Goal: Information Seeking & Learning: Learn about a topic

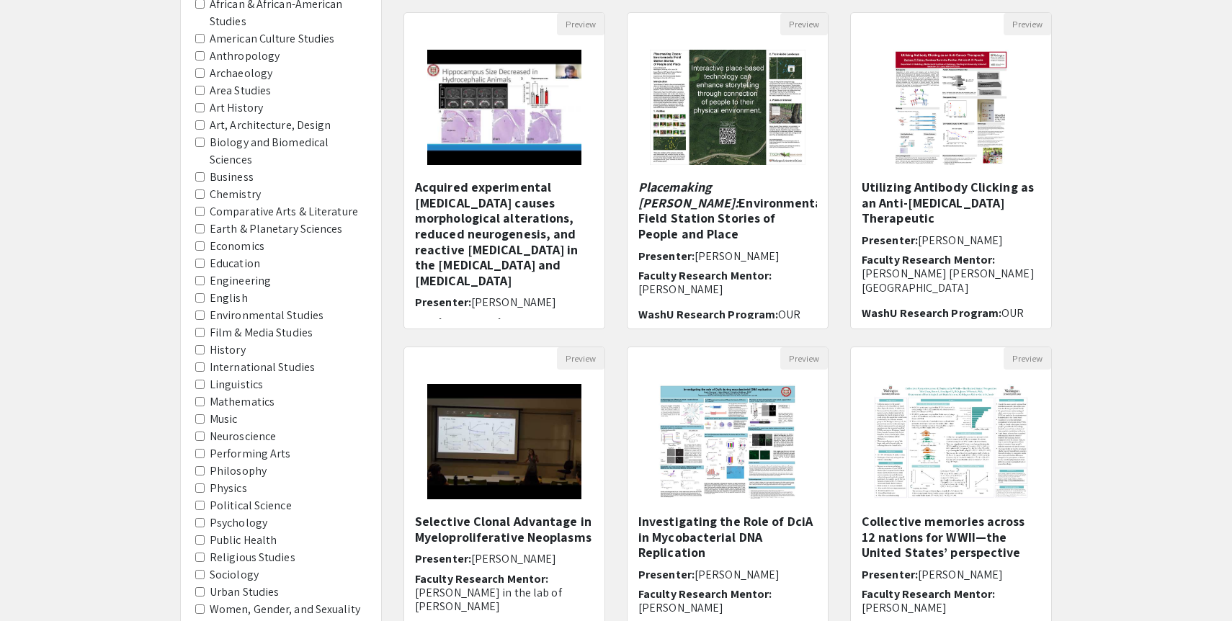
scroll to position [158, 0]
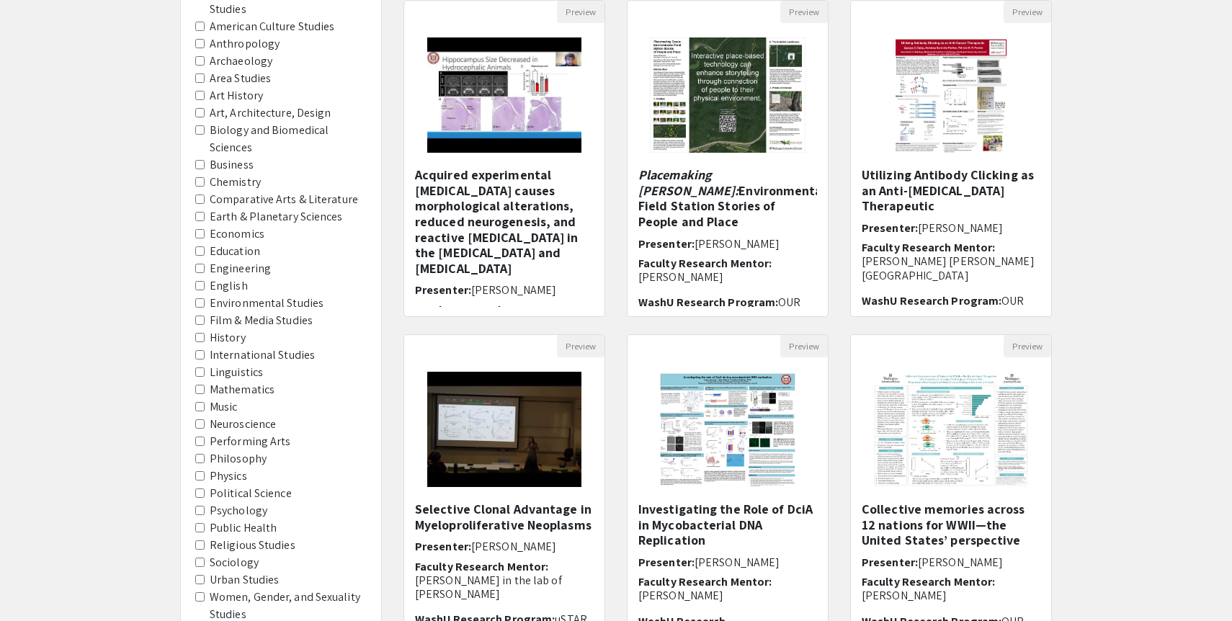
click at [205, 390] on span "Mathematics" at bounding box center [280, 389] width 171 height 17
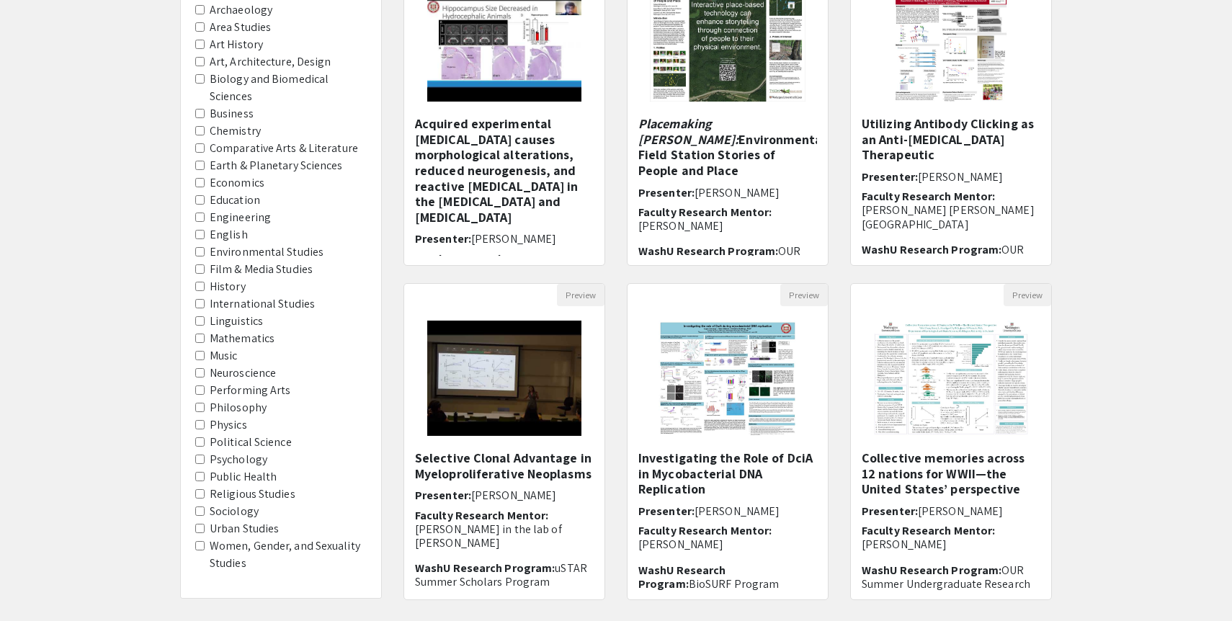
scroll to position [249, 0]
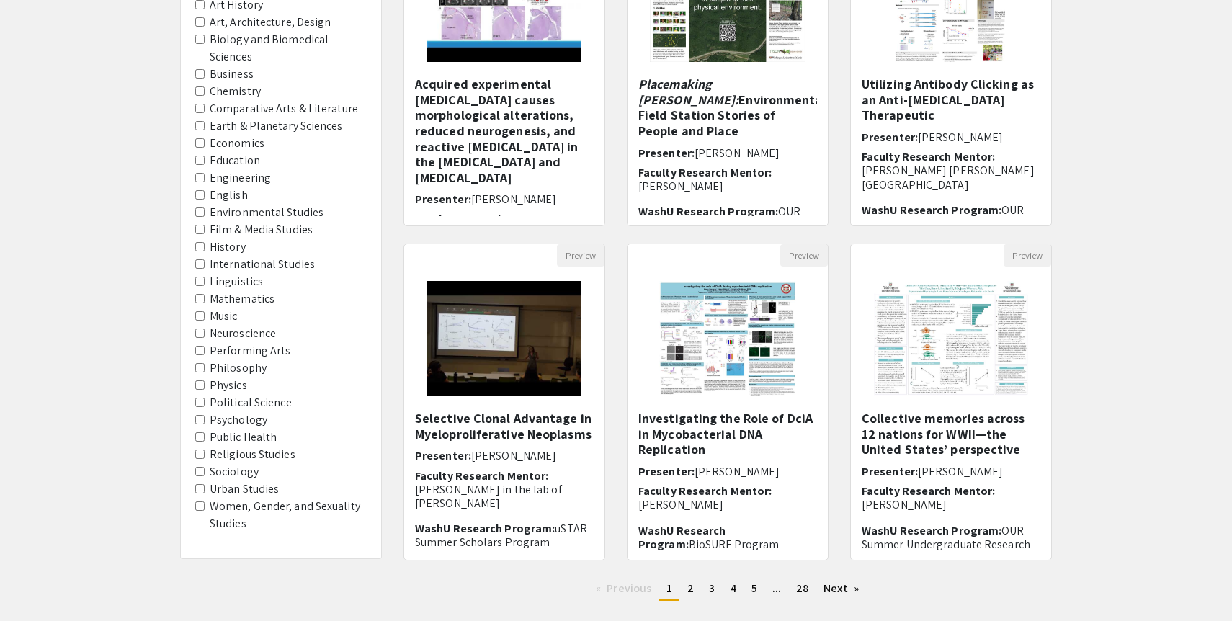
click at [199, 301] on input "Mathematics" at bounding box center [199, 298] width 9 height 9
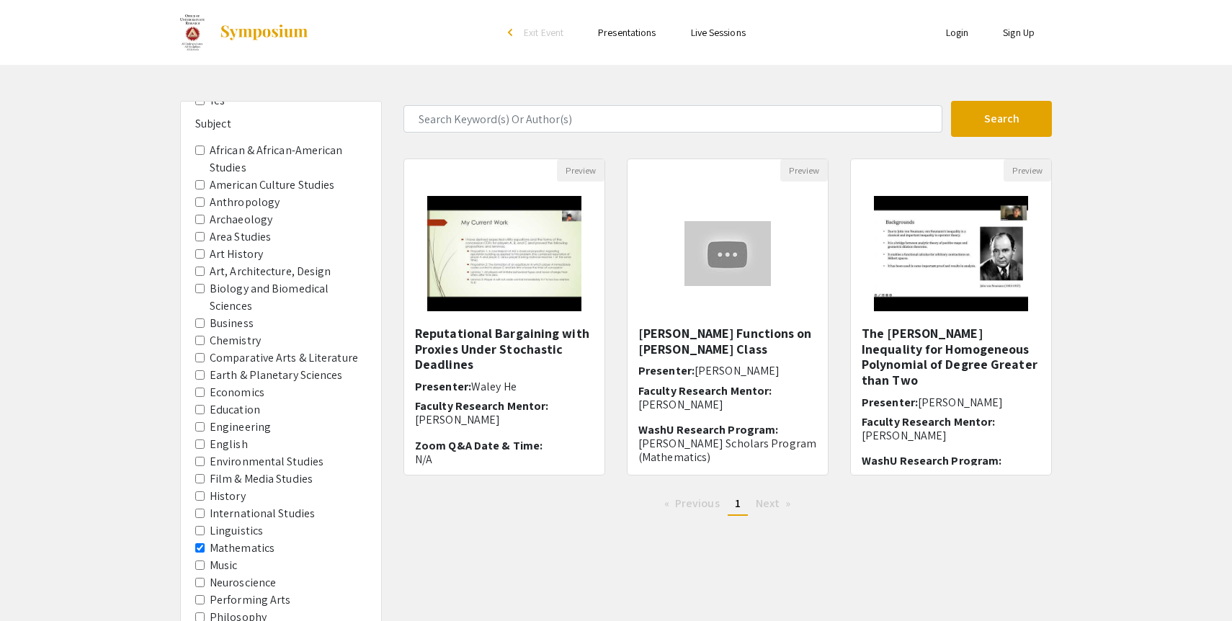
scroll to position [14, 0]
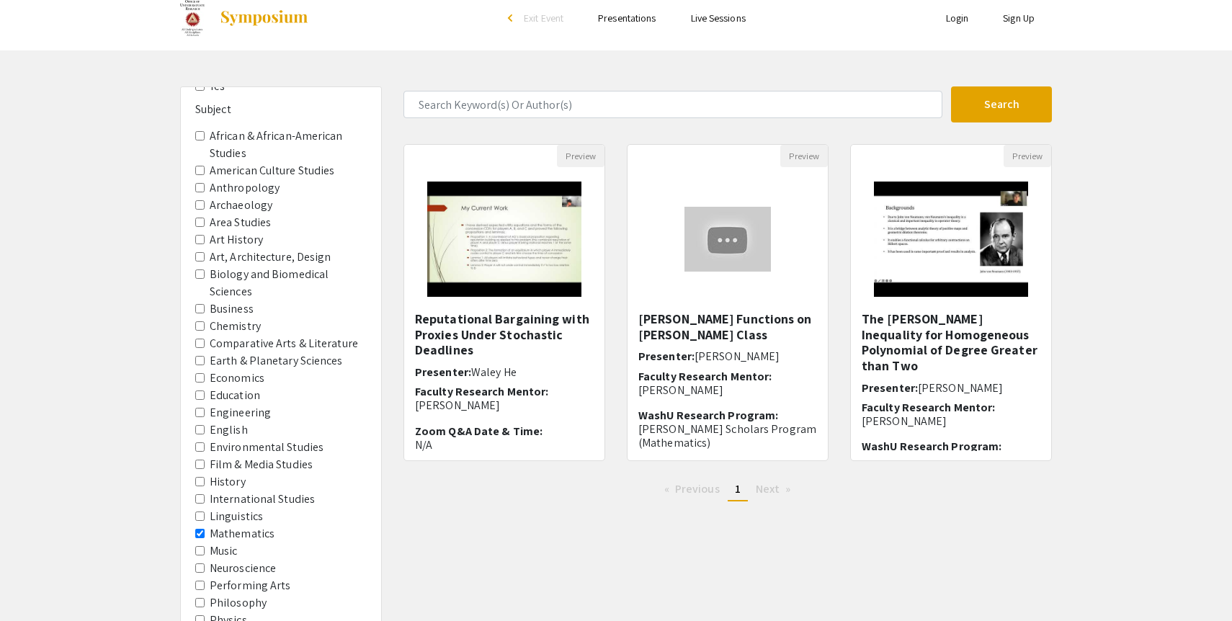
click at [202, 532] on input "Mathematics" at bounding box center [199, 533] width 9 height 9
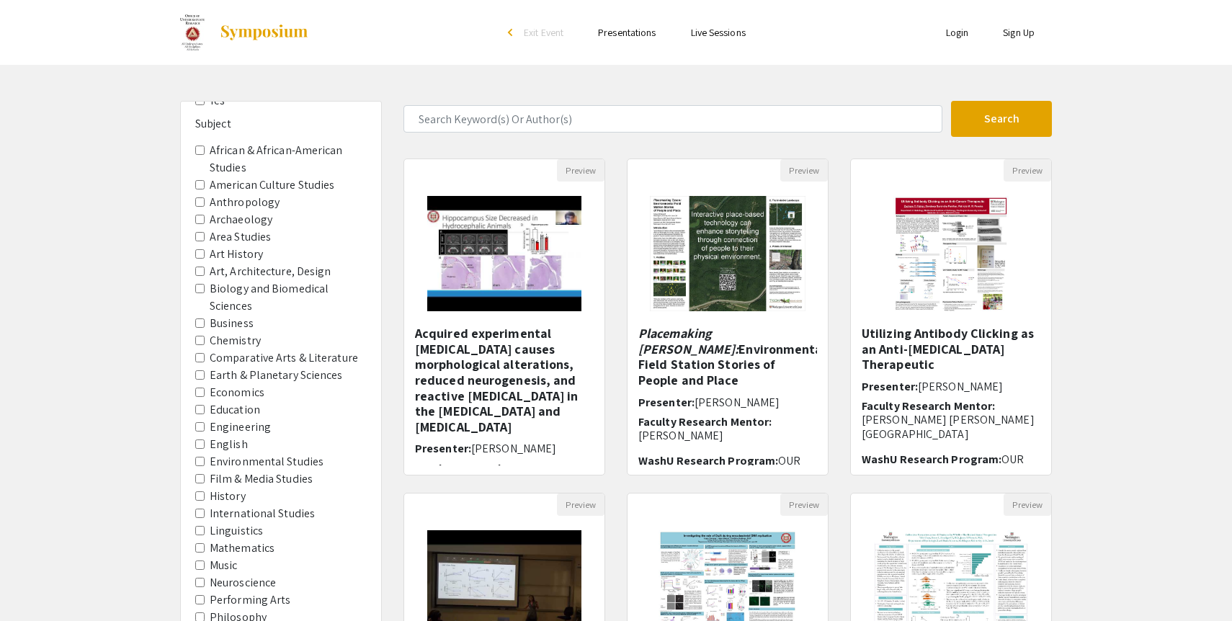
click at [199, 287] on Sciences "Biology and Biomedical Sciences" at bounding box center [199, 288] width 9 height 9
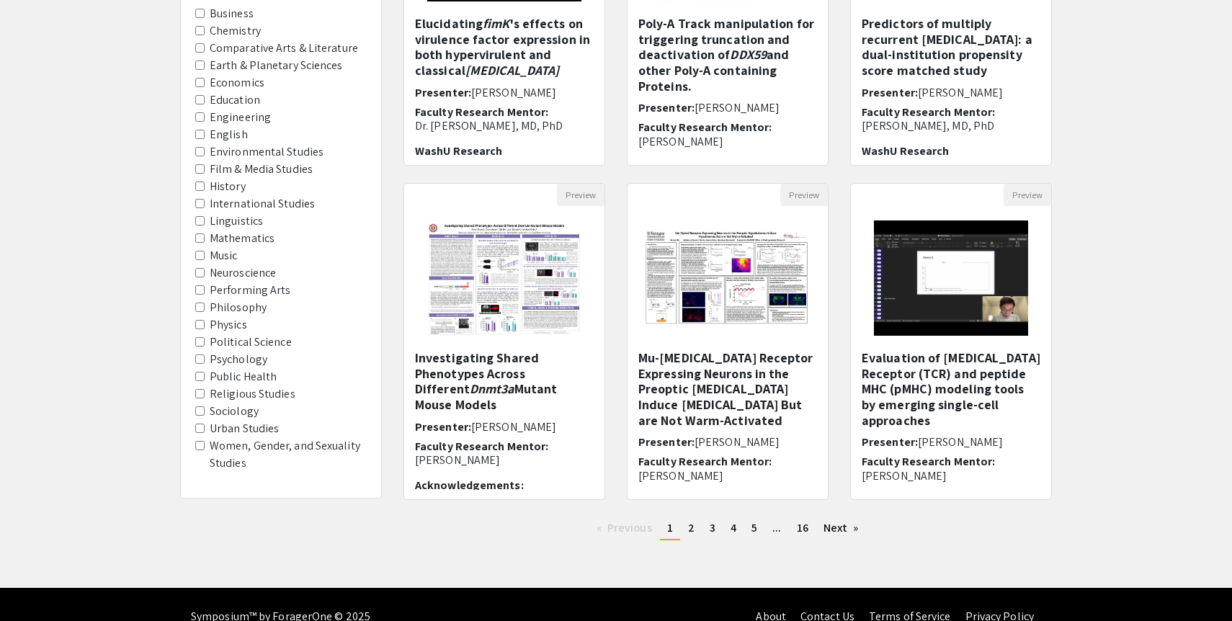
scroll to position [334, 0]
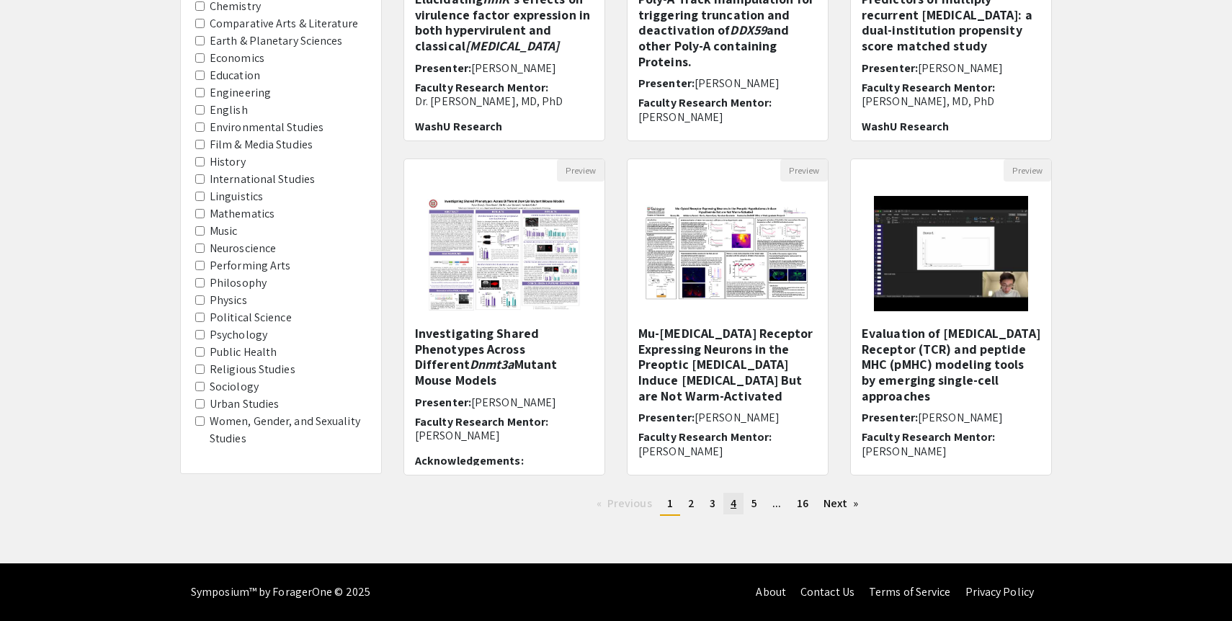
click at [737, 505] on link "page 4" at bounding box center [733, 504] width 20 height 22
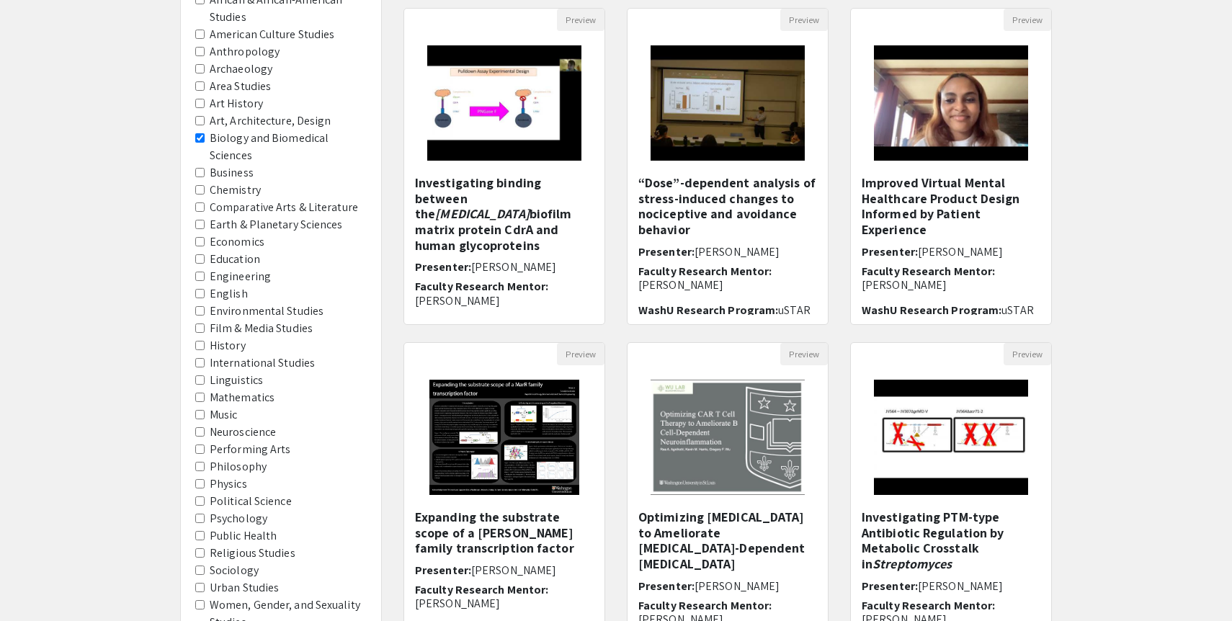
scroll to position [292, 0]
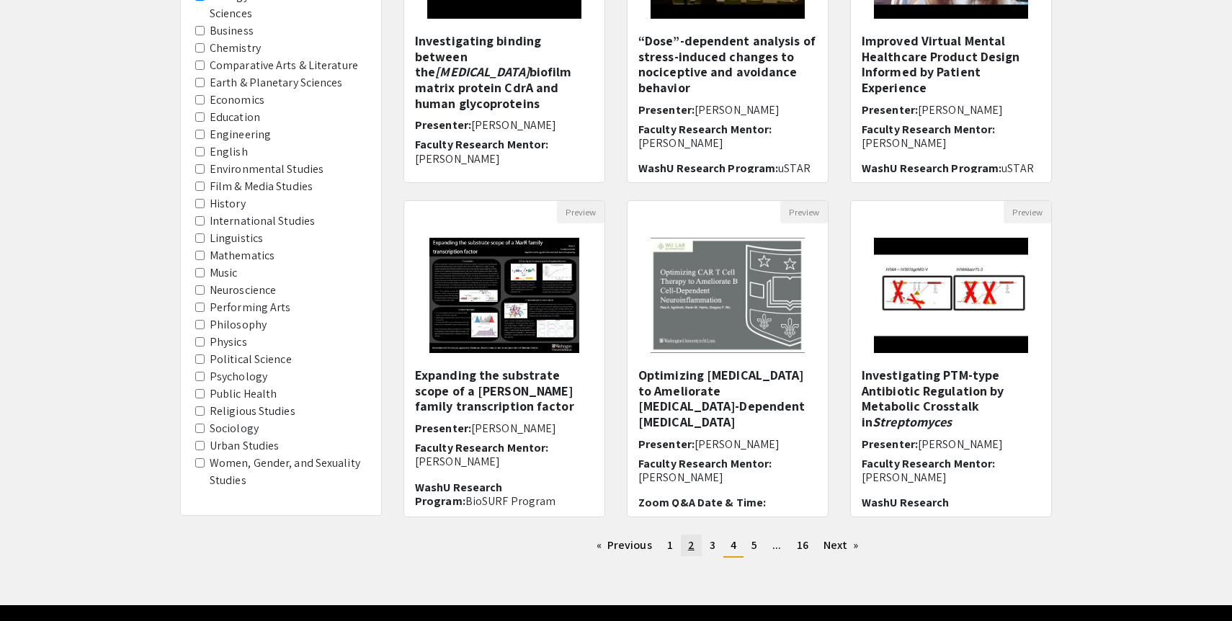
click at [689, 547] on span "2" at bounding box center [691, 544] width 6 height 15
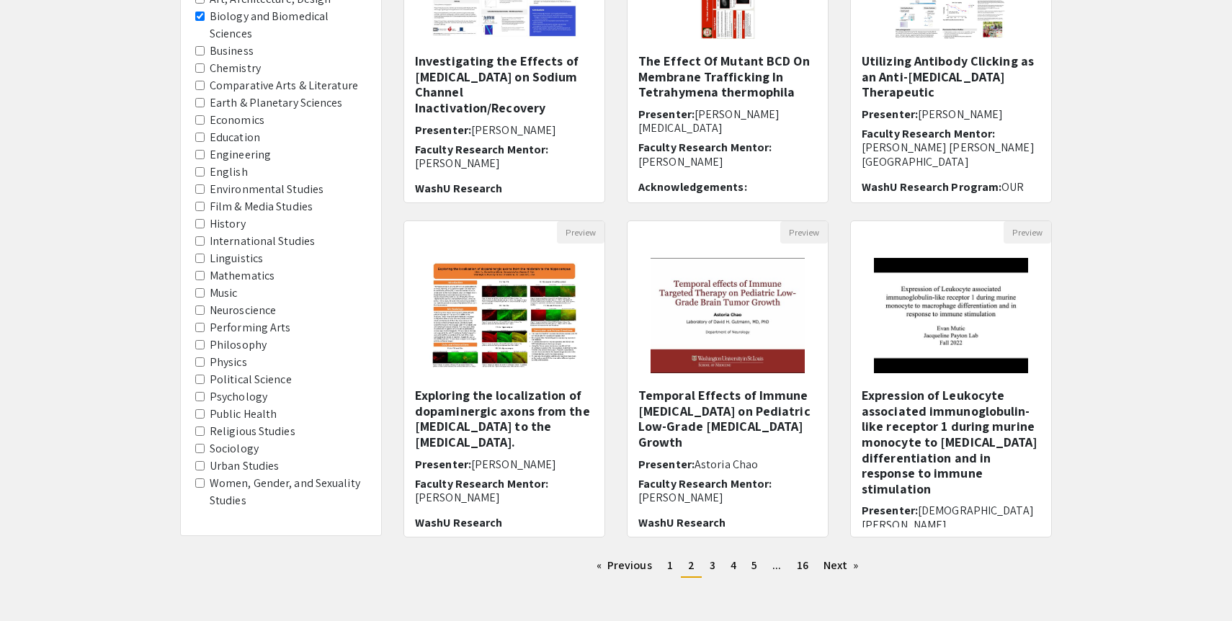
scroll to position [334, 0]
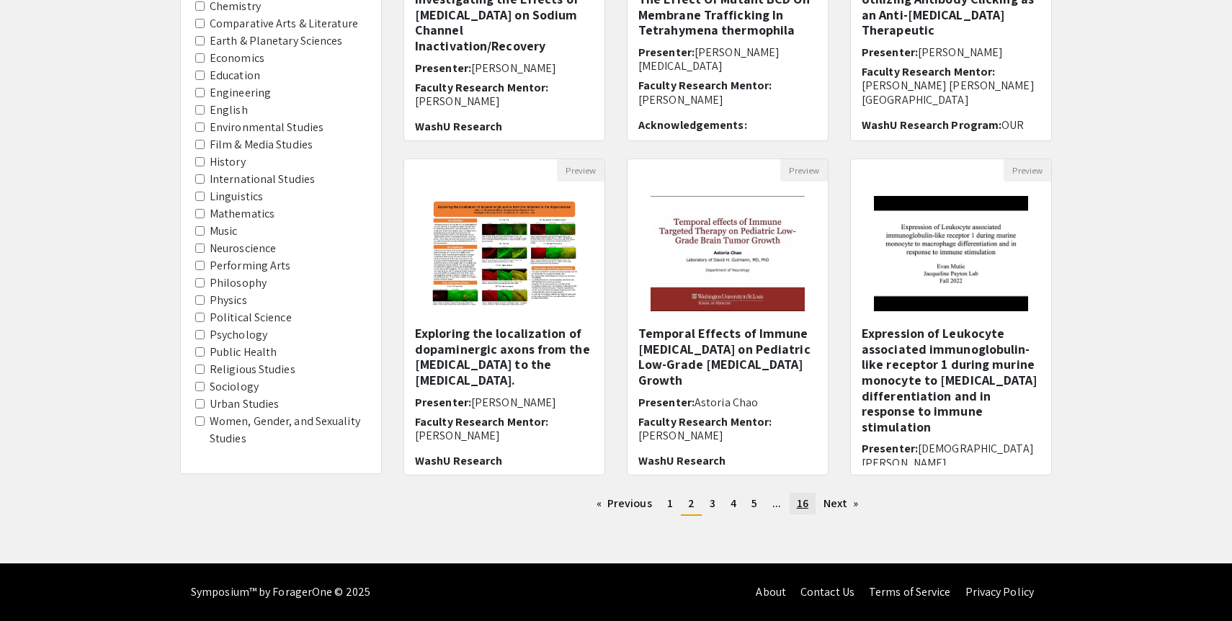
click at [803, 509] on span "16" at bounding box center [803, 502] width 12 height 15
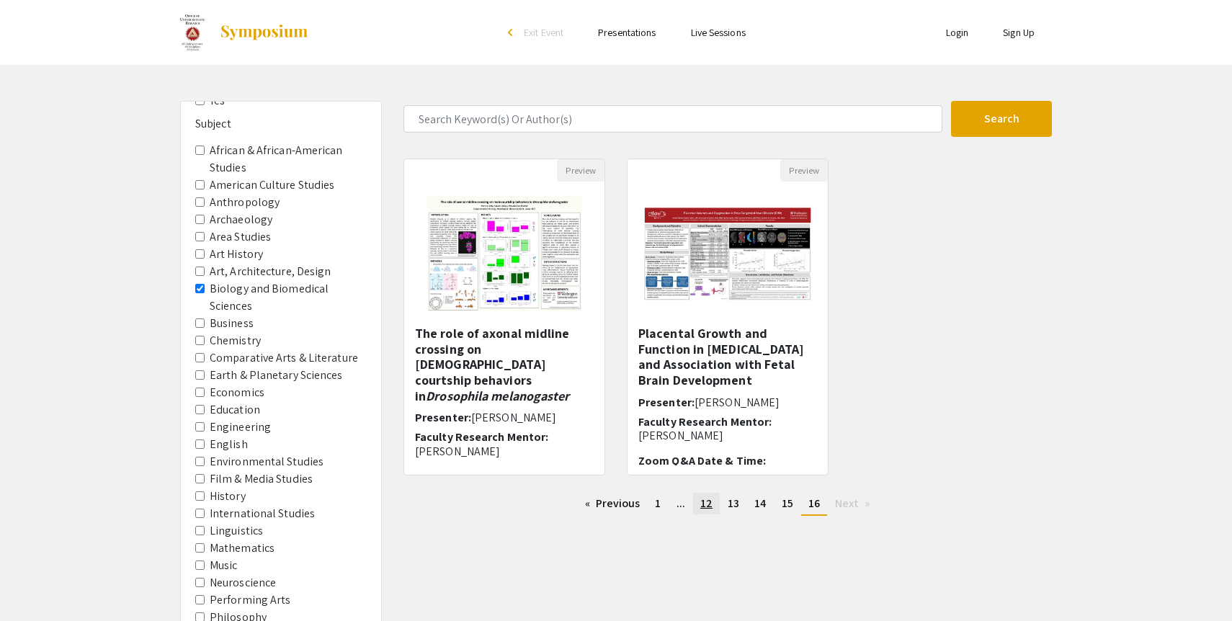
click at [712, 498] on span "12" at bounding box center [706, 502] width 12 height 15
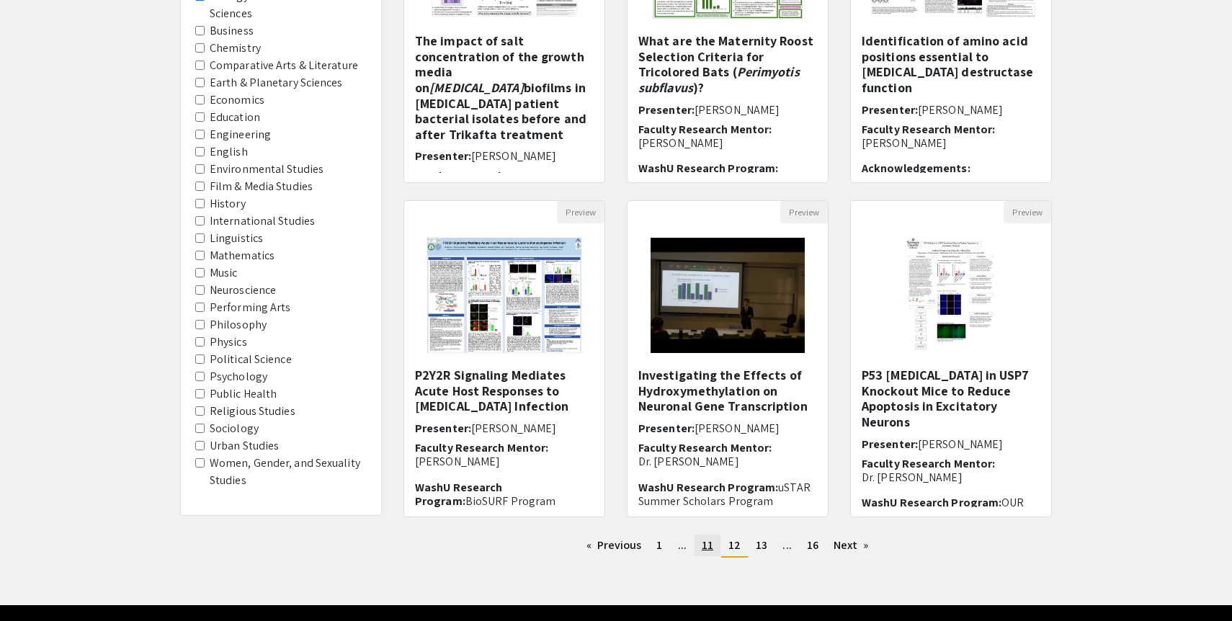
scroll to position [294, 0]
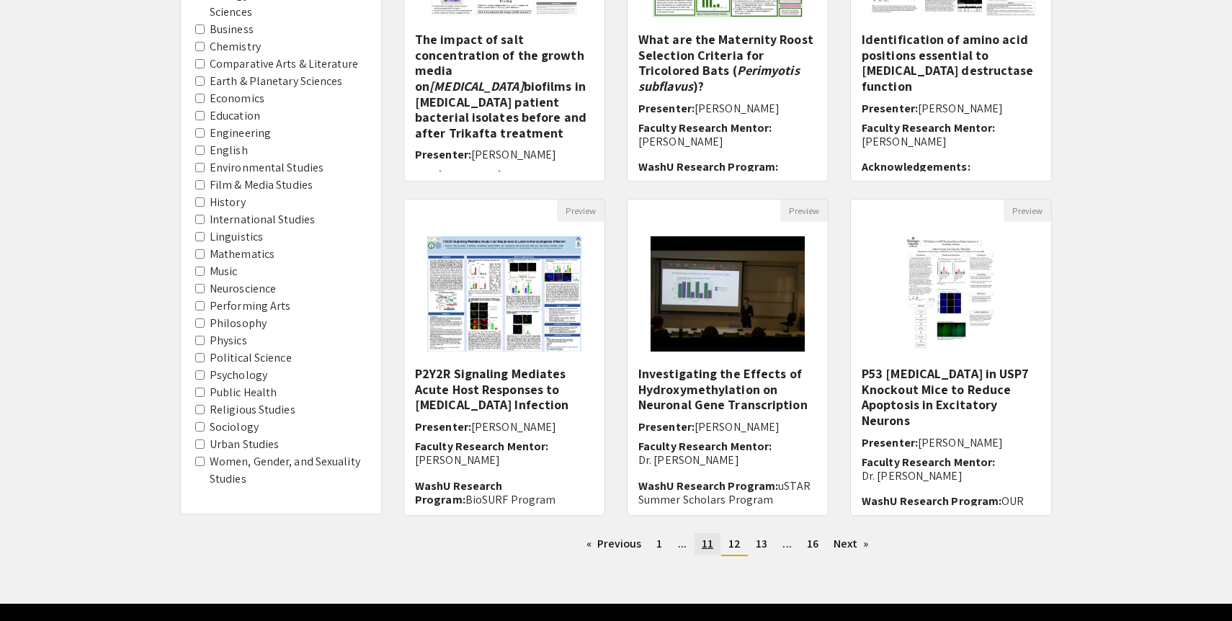
click at [701, 540] on link "page 11" at bounding box center [707, 544] width 26 height 22
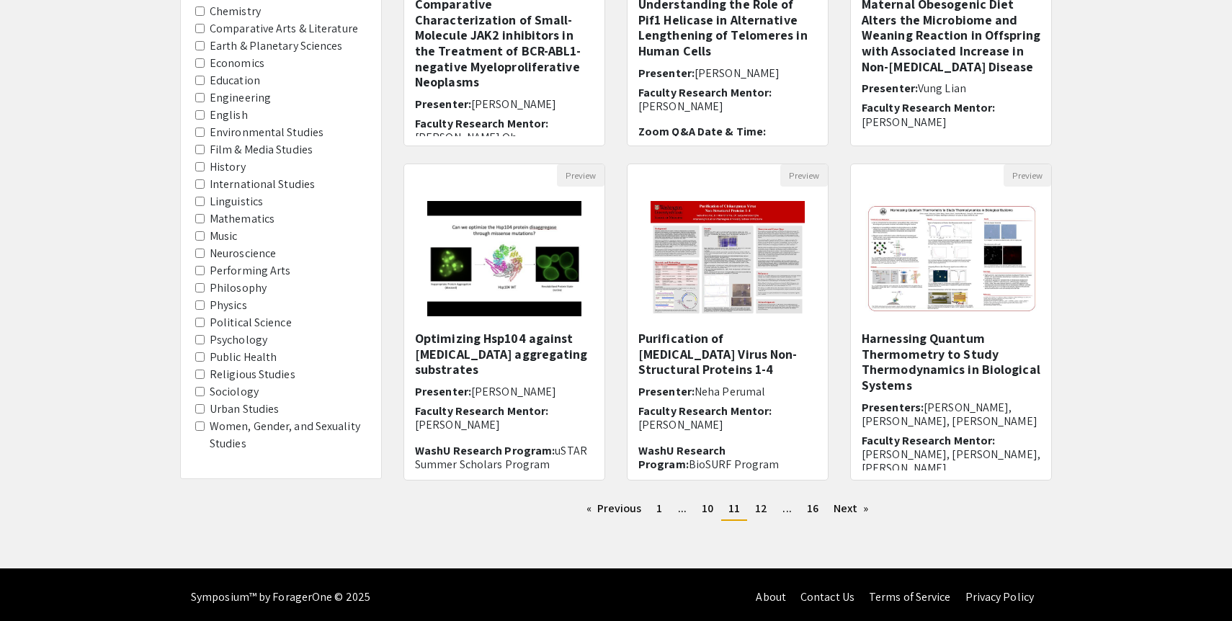
scroll to position [333, 0]
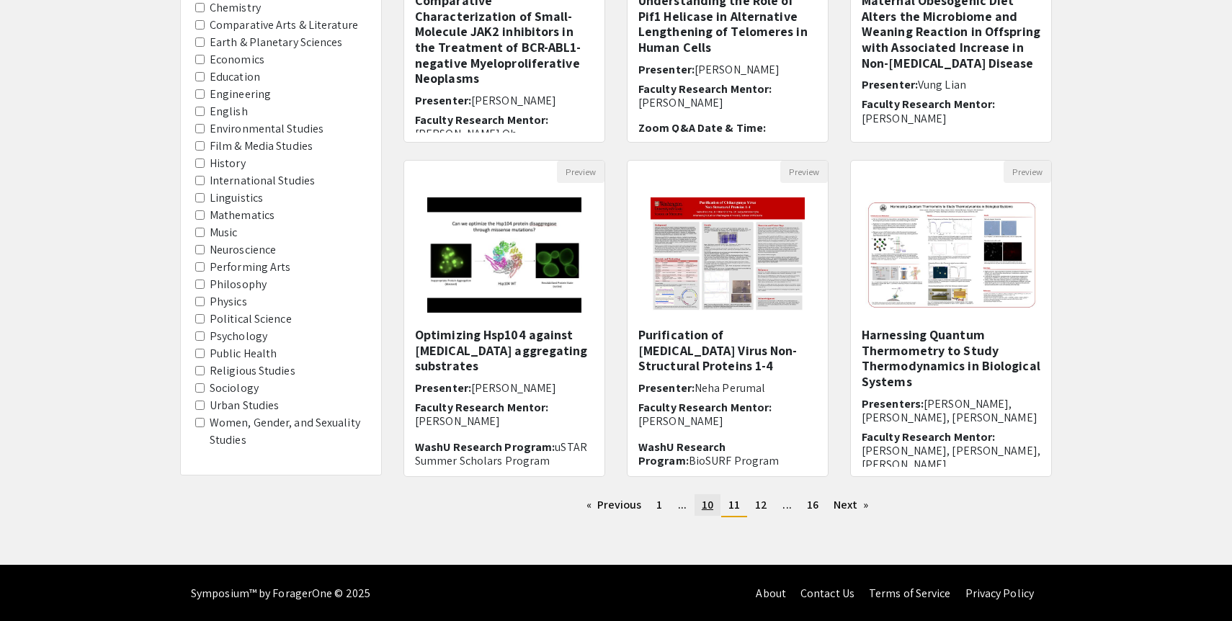
click at [704, 508] on span "10" at bounding box center [707, 504] width 12 height 15
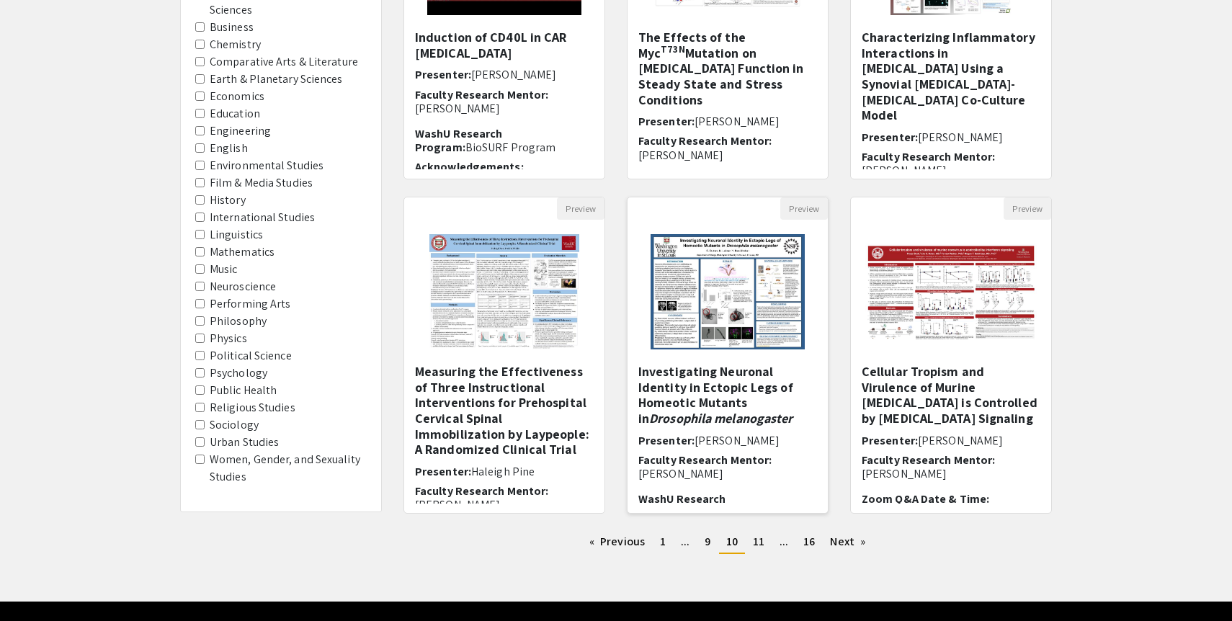
scroll to position [300, 0]
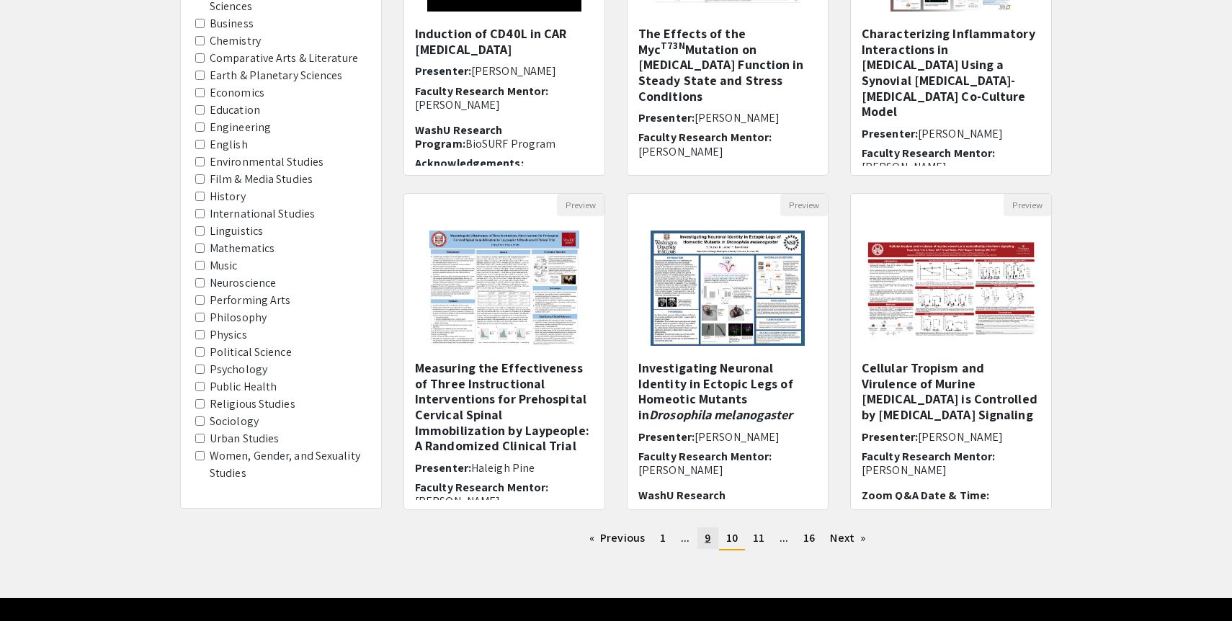
click at [707, 542] on span "9" at bounding box center [707, 537] width 6 height 15
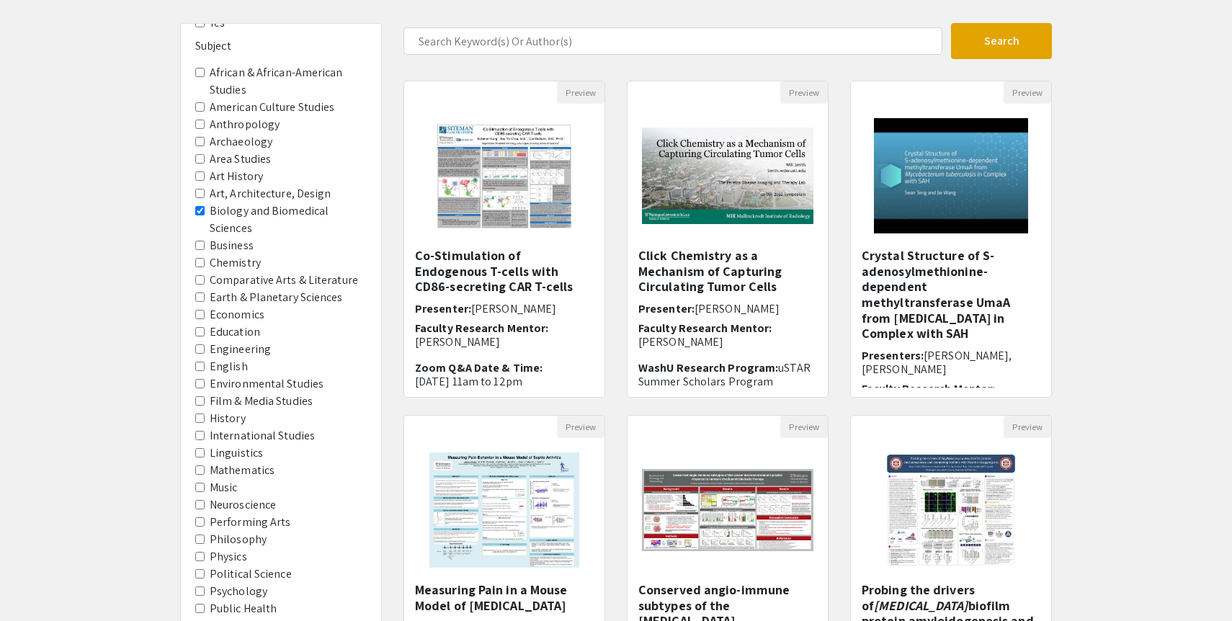
scroll to position [84, 0]
